Goal: Information Seeking & Learning: Learn about a topic

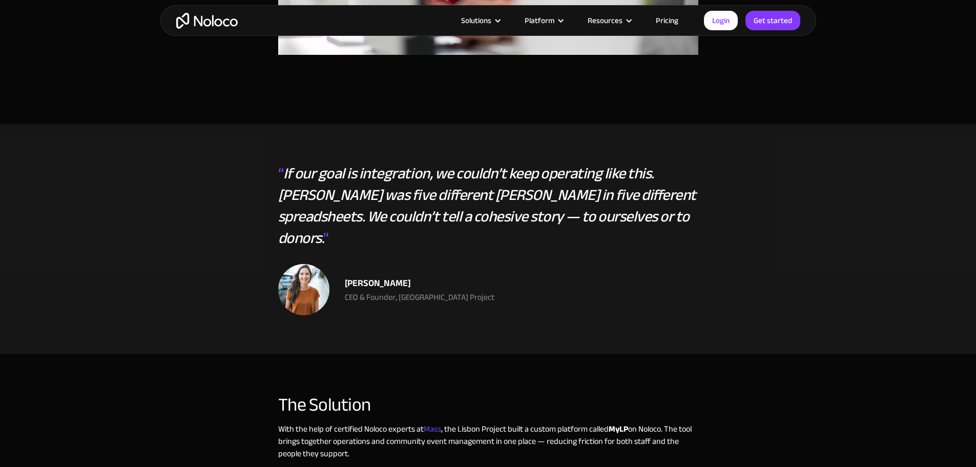
scroll to position [841, 0]
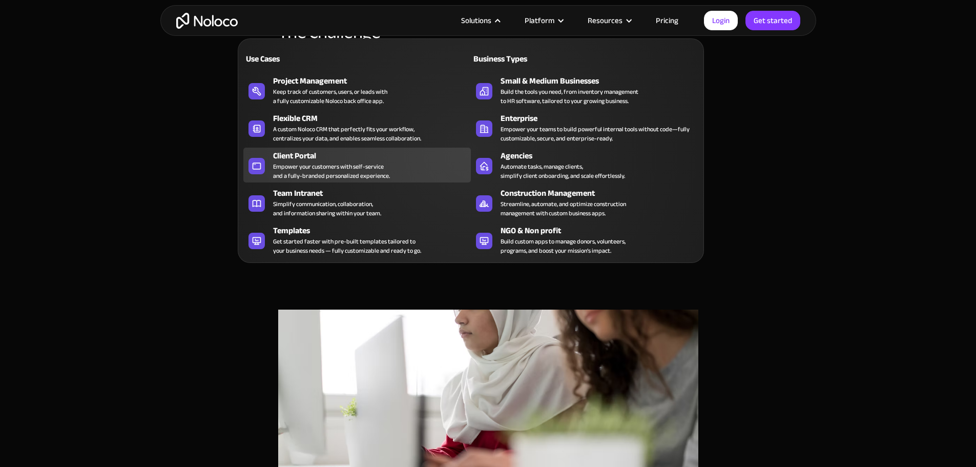
click at [311, 173] on div "Empower your customers with self-service and a fully-branded personalized exper…" at bounding box center [331, 171] width 117 height 18
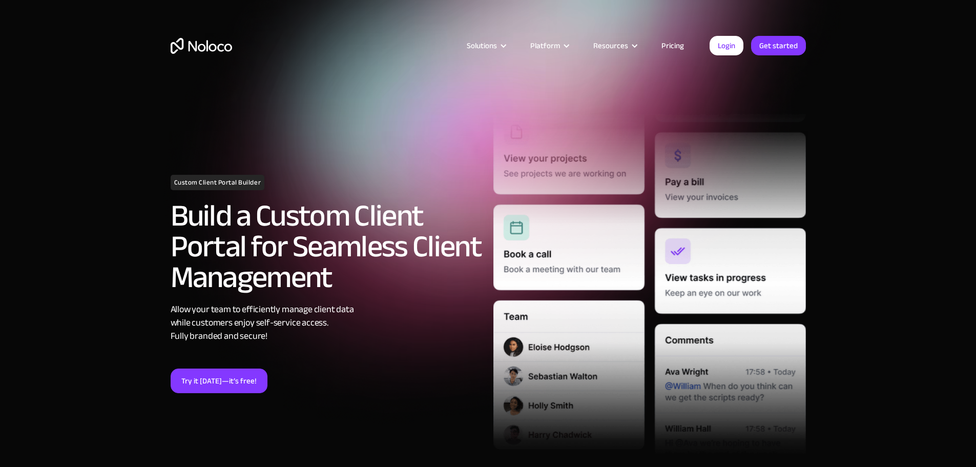
click at [887, 271] on section "Custom Client Portal Builder Build a Custom Client Portal for Seamless Client M…" at bounding box center [488, 286] width 976 height 572
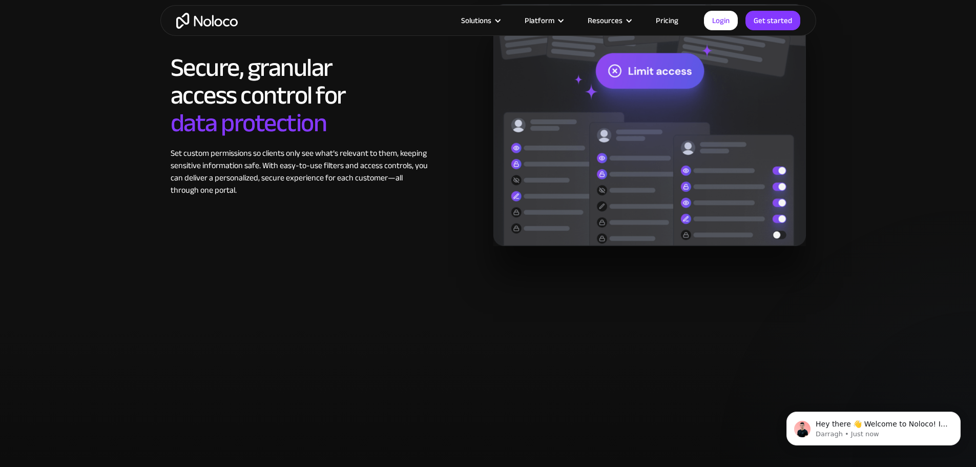
scroll to position [1895, 0]
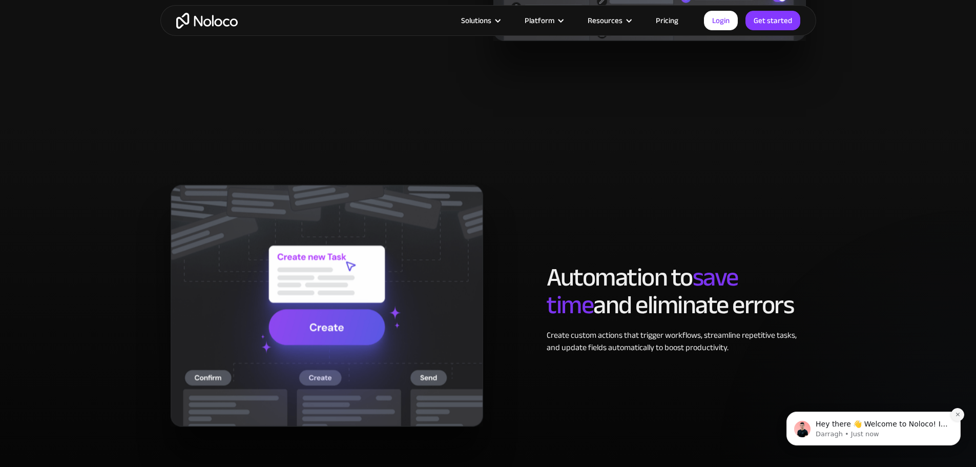
click at [954, 416] on button "Dismiss notification" at bounding box center [956, 414] width 13 height 13
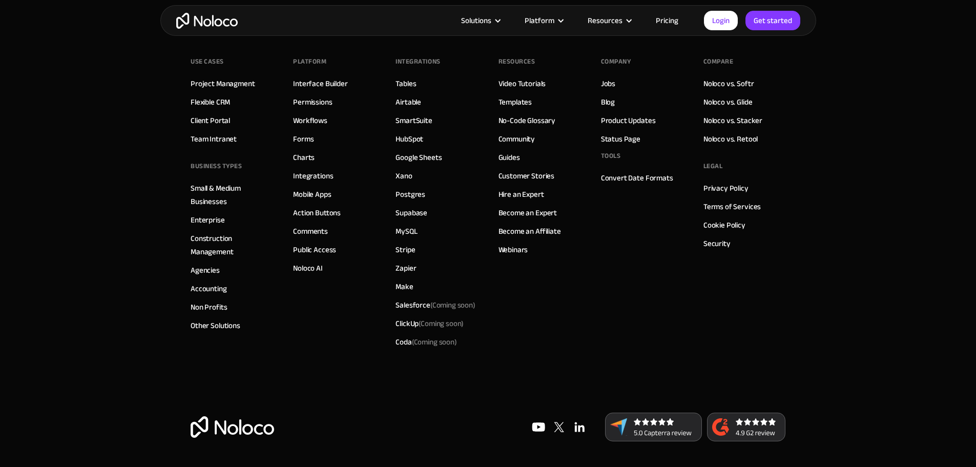
scroll to position [5615, 0]
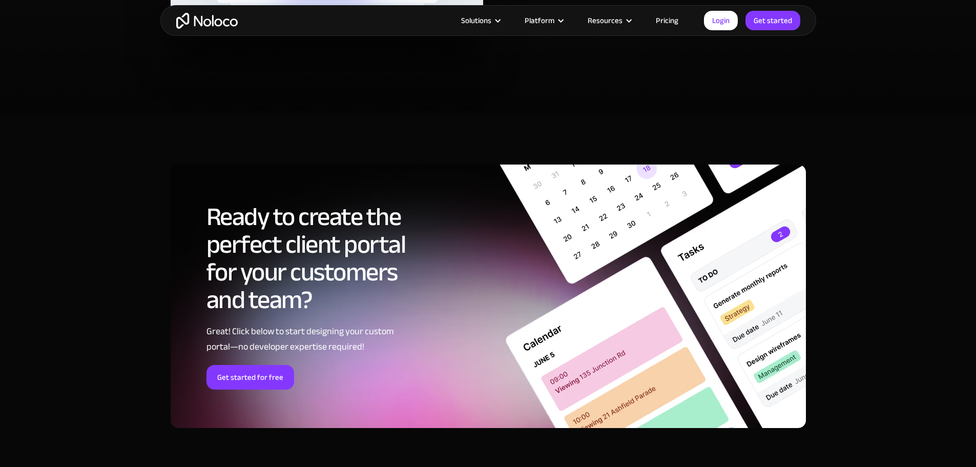
drag, startPoint x: 894, startPoint y: 406, endPoint x: 856, endPoint y: 178, distance: 231.0
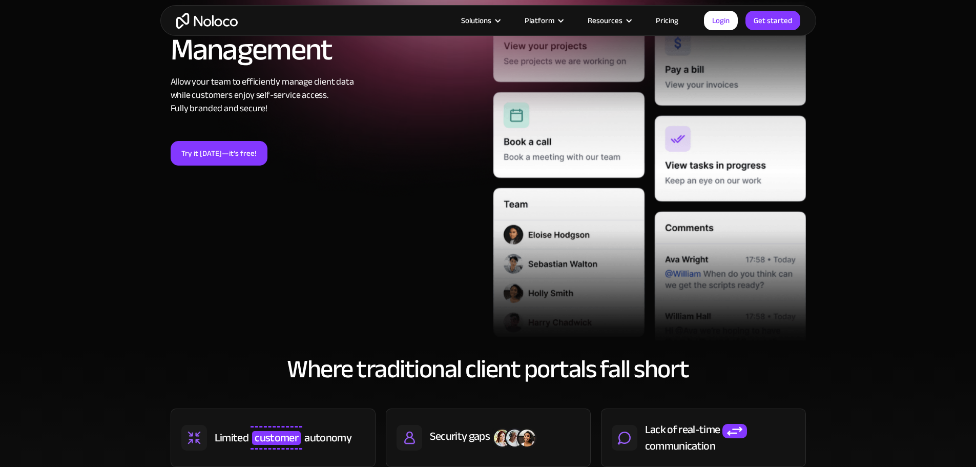
scroll to position [0, 0]
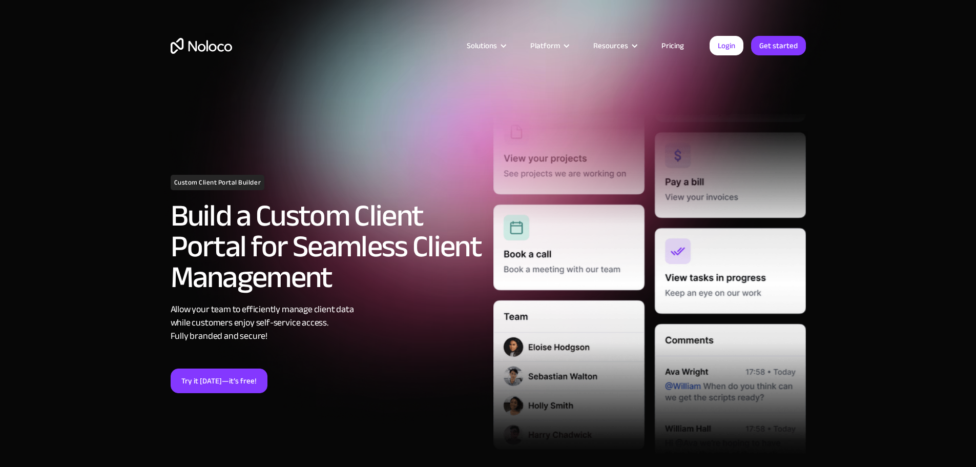
drag, startPoint x: 882, startPoint y: 252, endPoint x: 861, endPoint y: 159, distance: 96.0
